Goal: Information Seeking & Learning: Find specific fact

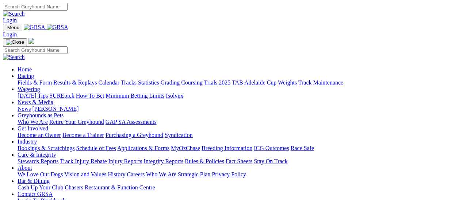
drag, startPoint x: 0, startPoint y: 0, endPoint x: 83, endPoint y: 52, distance: 97.9
click at [83, 80] on link "Results & Replays" at bounding box center [74, 83] width 43 height 6
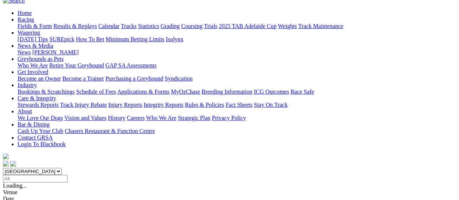
scroll to position [73, 0]
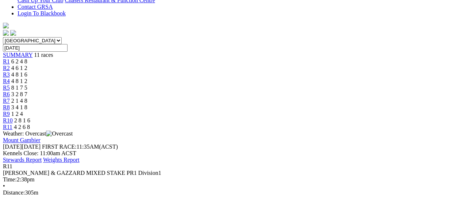
scroll to position [73, 0]
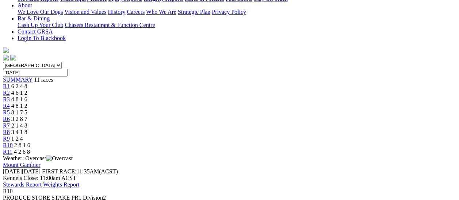
scroll to position [146, 0]
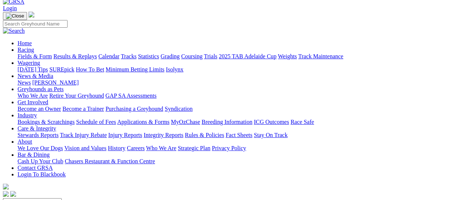
scroll to position [109, 0]
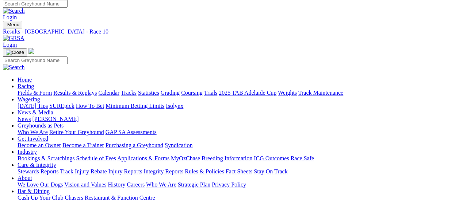
scroll to position [0, 0]
